Goal: Task Accomplishment & Management: Use online tool/utility

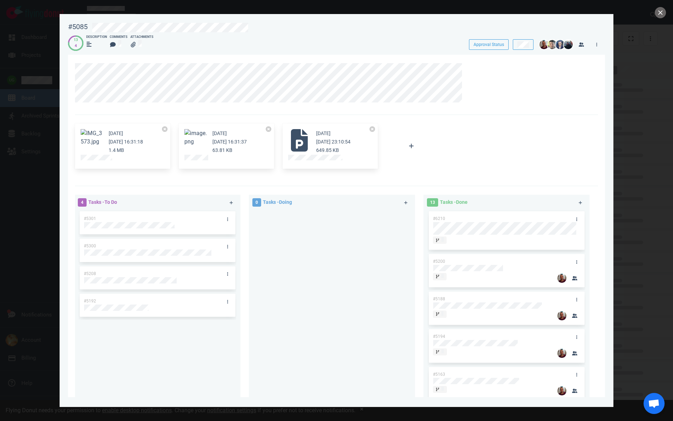
click at [658, 19] on div at bounding box center [336, 210] width 673 height 421
click at [661, 15] on button "close" at bounding box center [660, 12] width 11 height 11
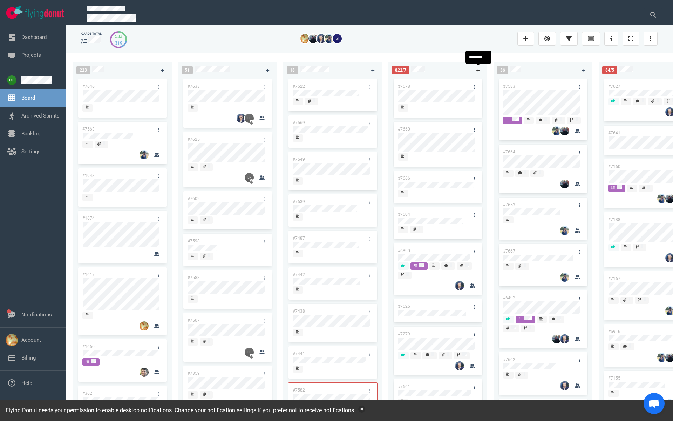
click at [479, 70] on icon at bounding box center [479, 70] width 4 height 4
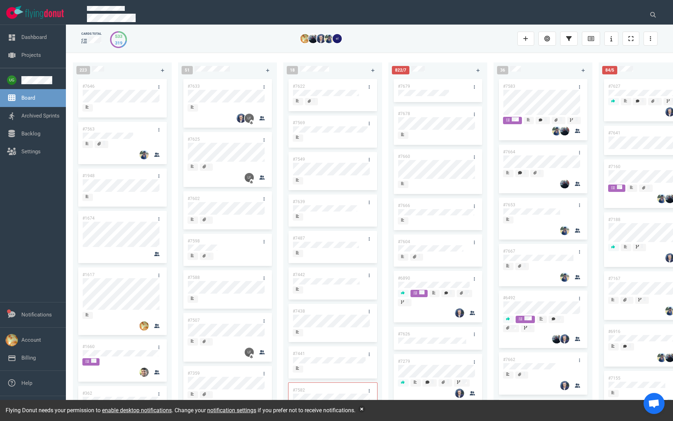
click at [405, 84] on link "#7679" at bounding box center [404, 86] width 12 height 5
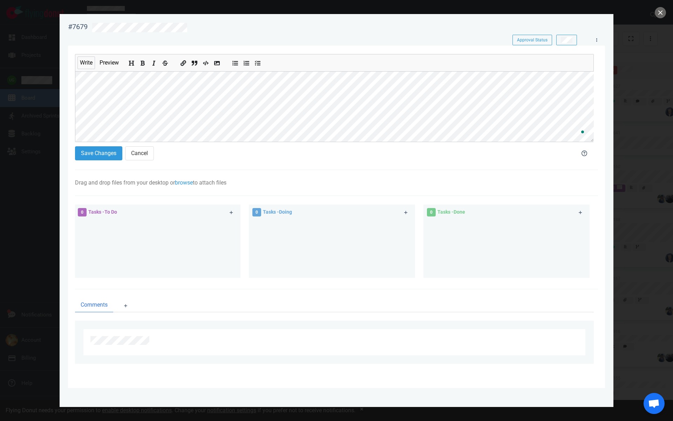
scroll to position [66, 0]
click at [102, 157] on button "Save Changes" at bounding box center [98, 153] width 47 height 14
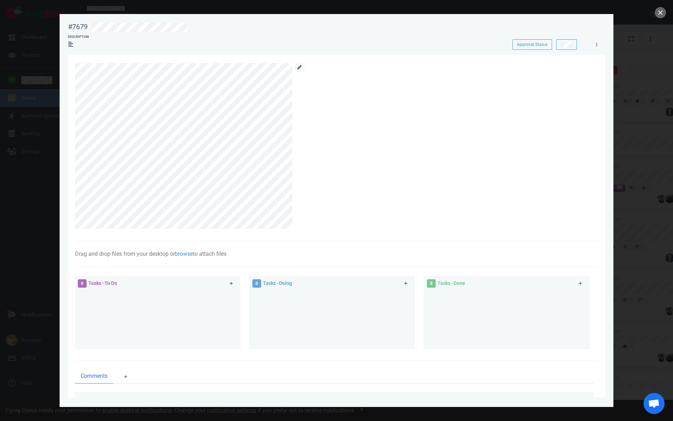
click at [301, 69] on link at bounding box center [299, 67] width 11 height 9
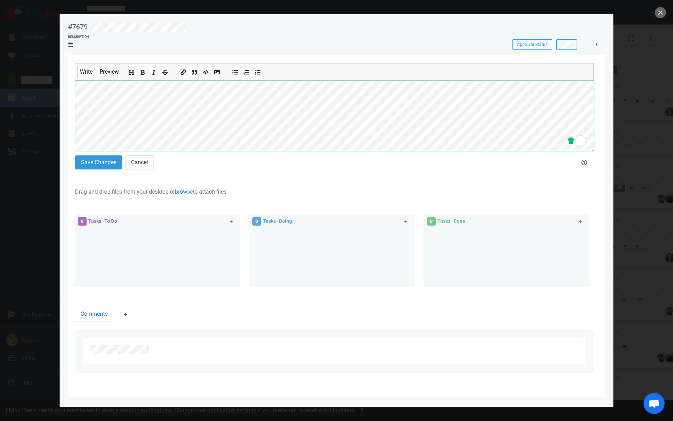
scroll to position [23, 0]
click at [102, 160] on button "Save Changes" at bounding box center [98, 162] width 47 height 14
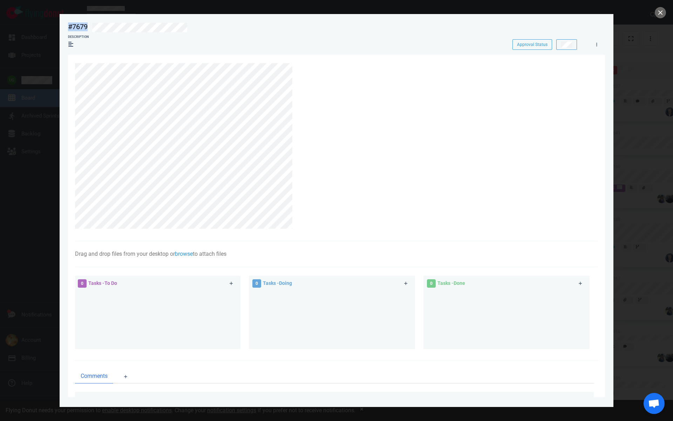
drag, startPoint x: 193, startPoint y: 29, endPoint x: 59, endPoint y: 28, distance: 134.0
click at [59, 28] on div "#7679 Approval Status Description Approval Status Drag and drop files from your…" at bounding box center [336, 210] width 673 height 421
